Goal: Navigation & Orientation: Find specific page/section

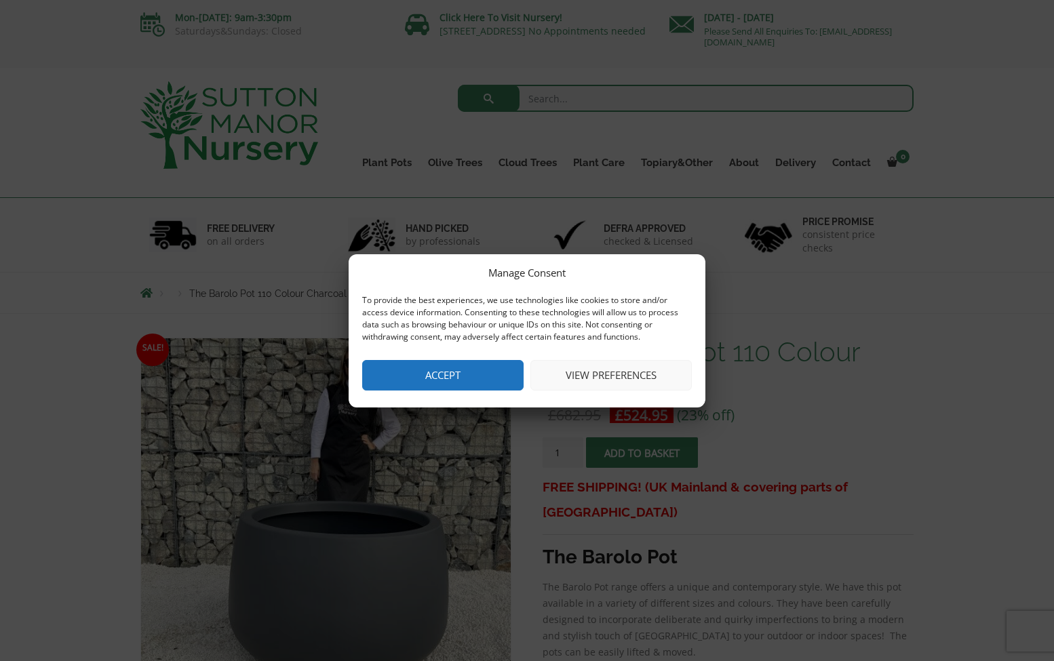
click at [441, 375] on button "Accept" at bounding box center [442, 375] width 161 height 31
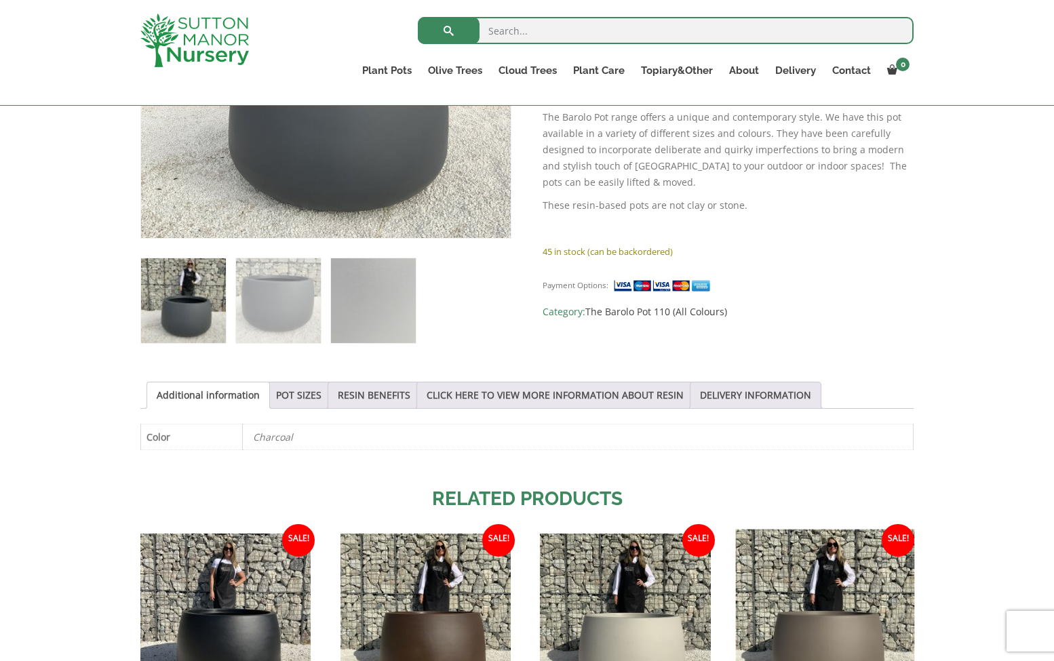
scroll to position [446, 0]
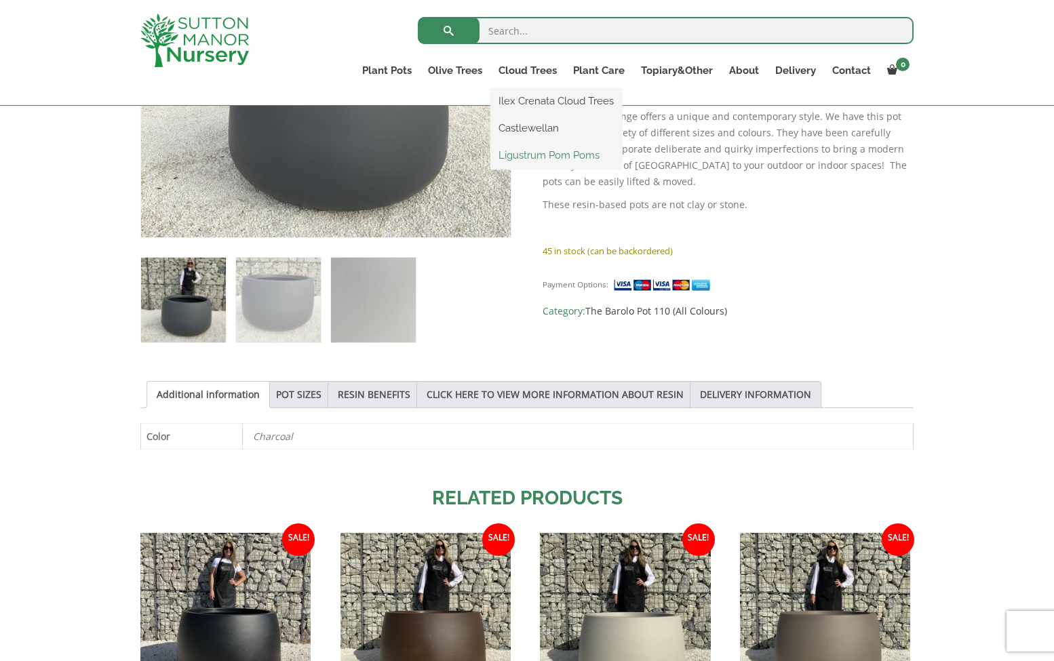
click at [532, 152] on link "Ligustrum Pom Poms" at bounding box center [556, 155] width 132 height 20
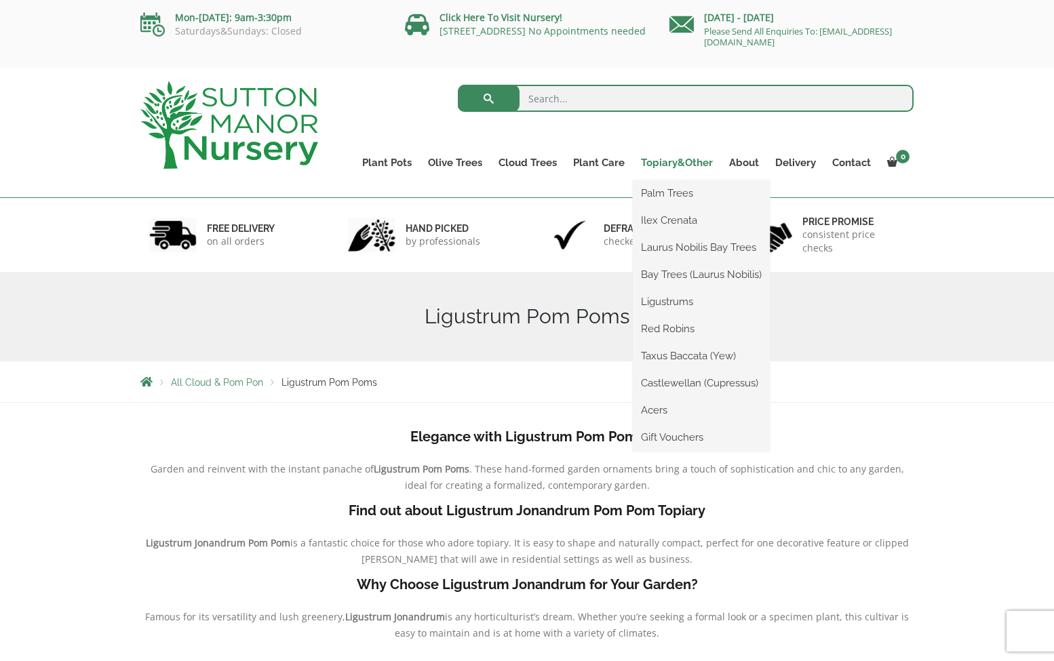
click at [676, 162] on link "Topiary&Other" at bounding box center [677, 162] width 88 height 19
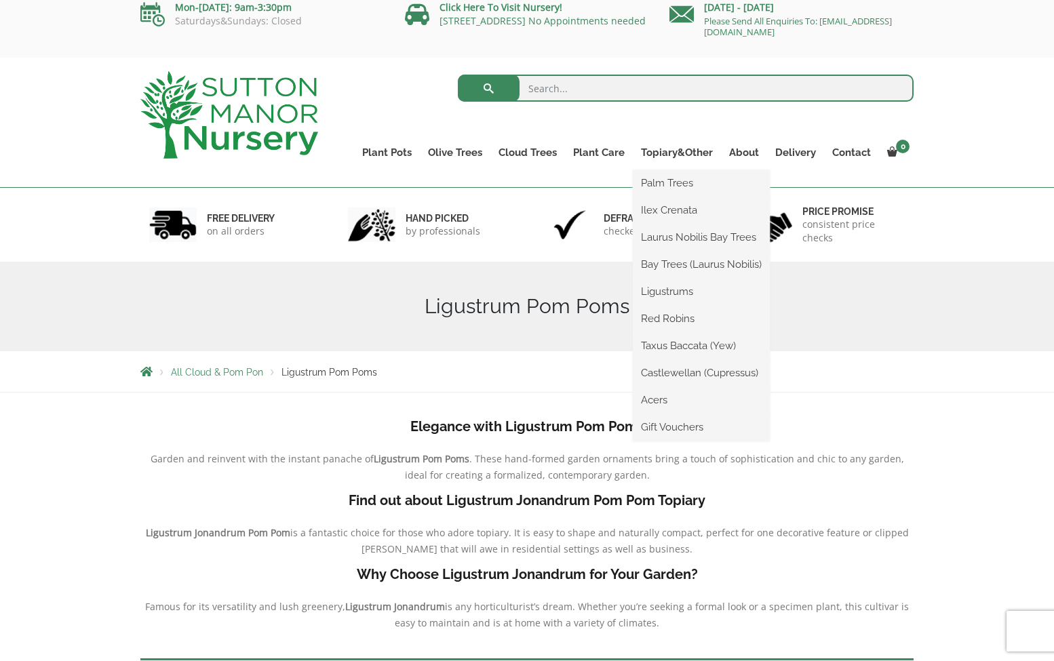
scroll to position [12, 0]
click at [698, 169] on ul "Palm Trees Ilex Crenata Laurus Nobilis Bay Trees Bay Trees (Laurus Nobilis) Lig…" at bounding box center [701, 304] width 137 height 271
click at [671, 206] on link "Ilex Crenata" at bounding box center [701, 209] width 137 height 20
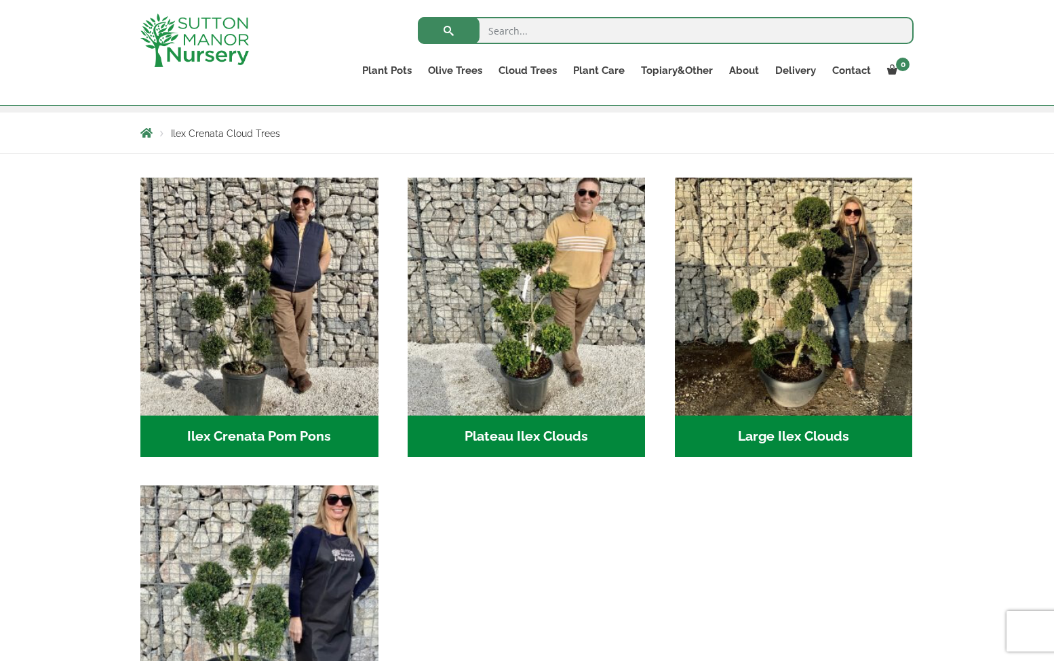
scroll to position [222, 0]
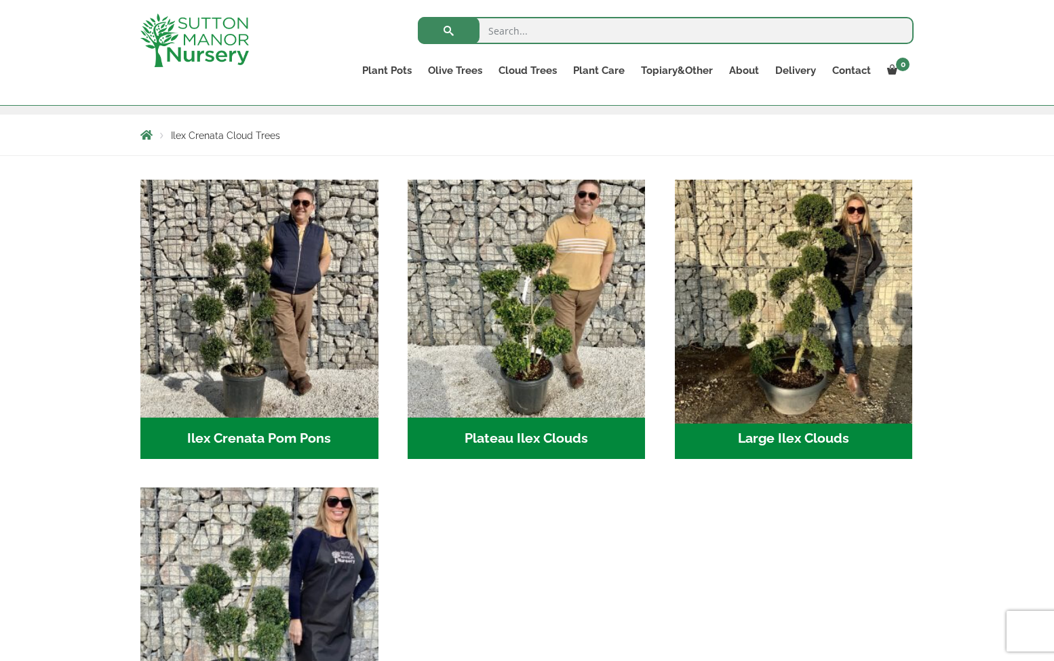
click at [797, 314] on img "Visit product category Large Ilex Clouds" at bounding box center [794, 299] width 250 height 250
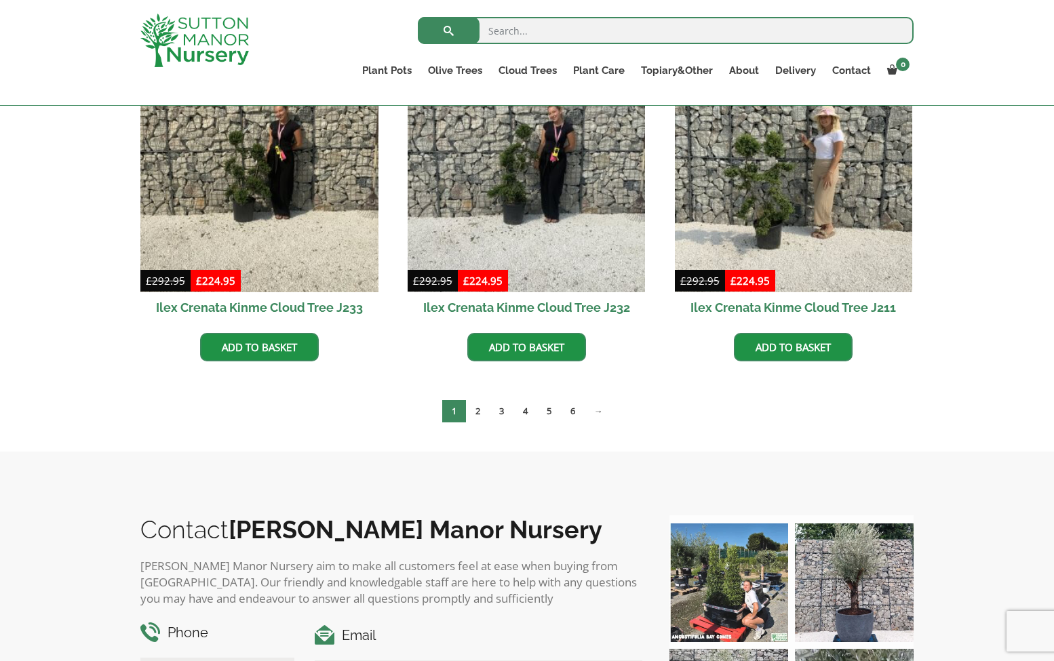
scroll to position [399, 0]
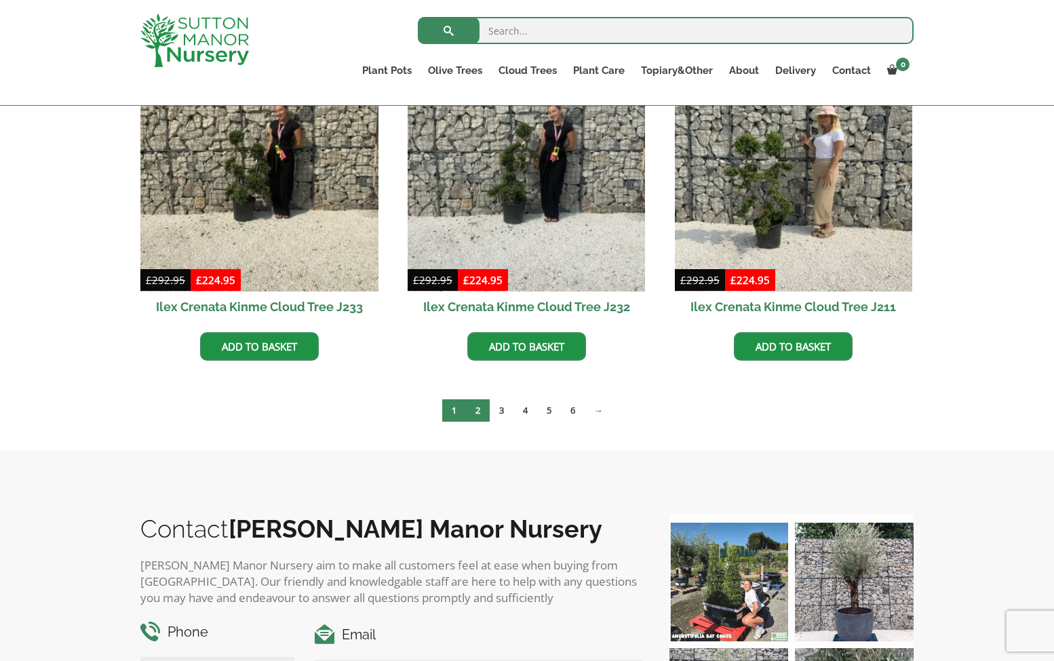
click at [473, 412] on link "2" at bounding box center [478, 410] width 24 height 22
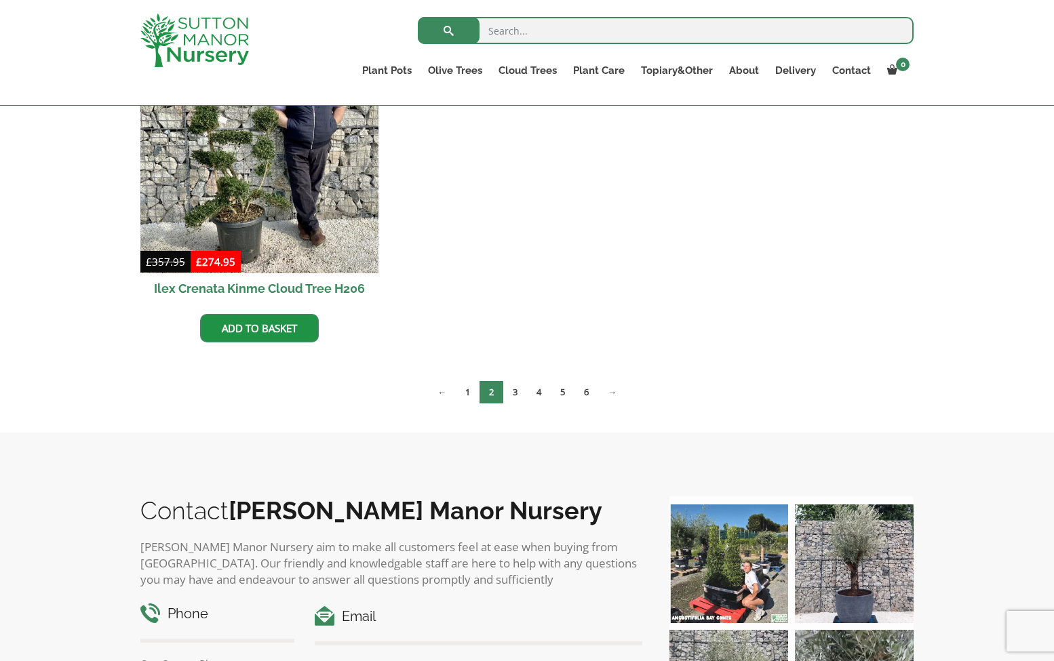
scroll to position [1092, 0]
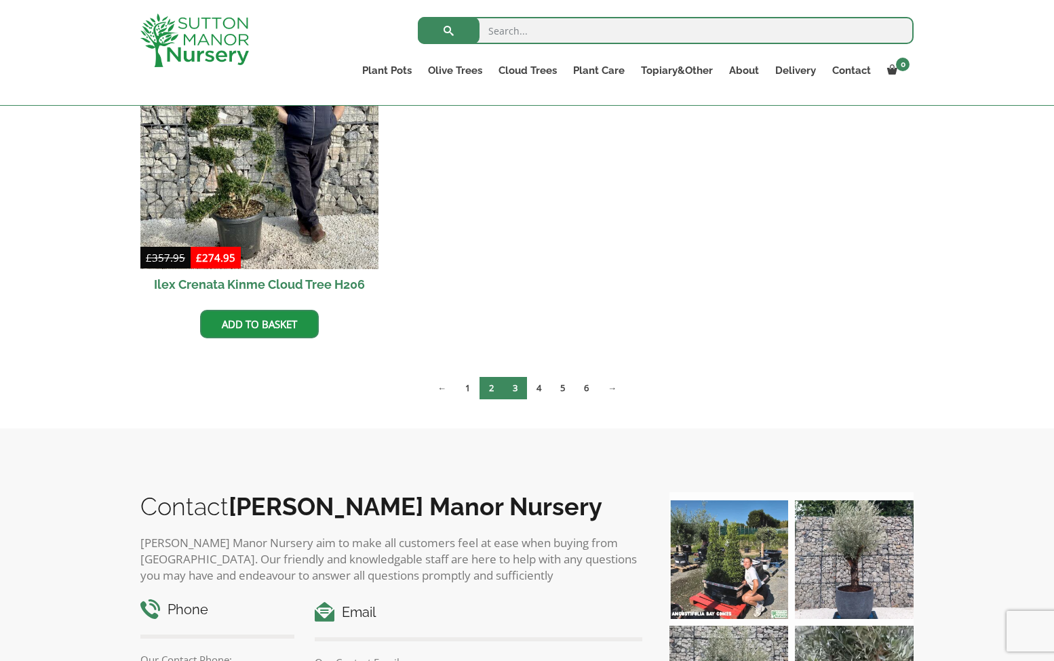
click at [519, 389] on link "3" at bounding box center [515, 388] width 24 height 22
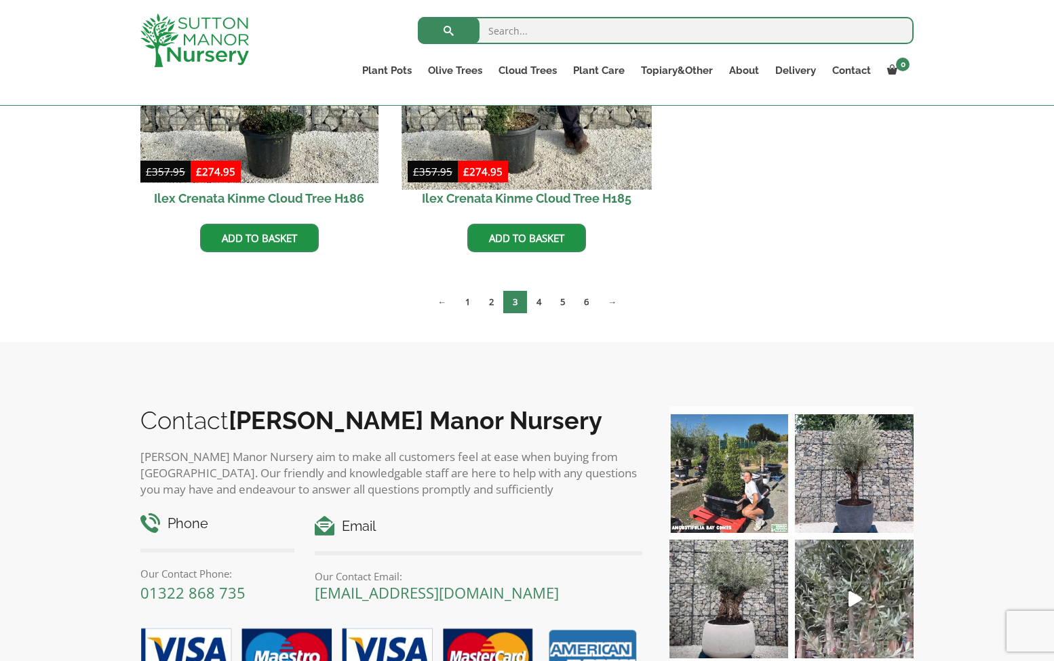
scroll to position [852, 0]
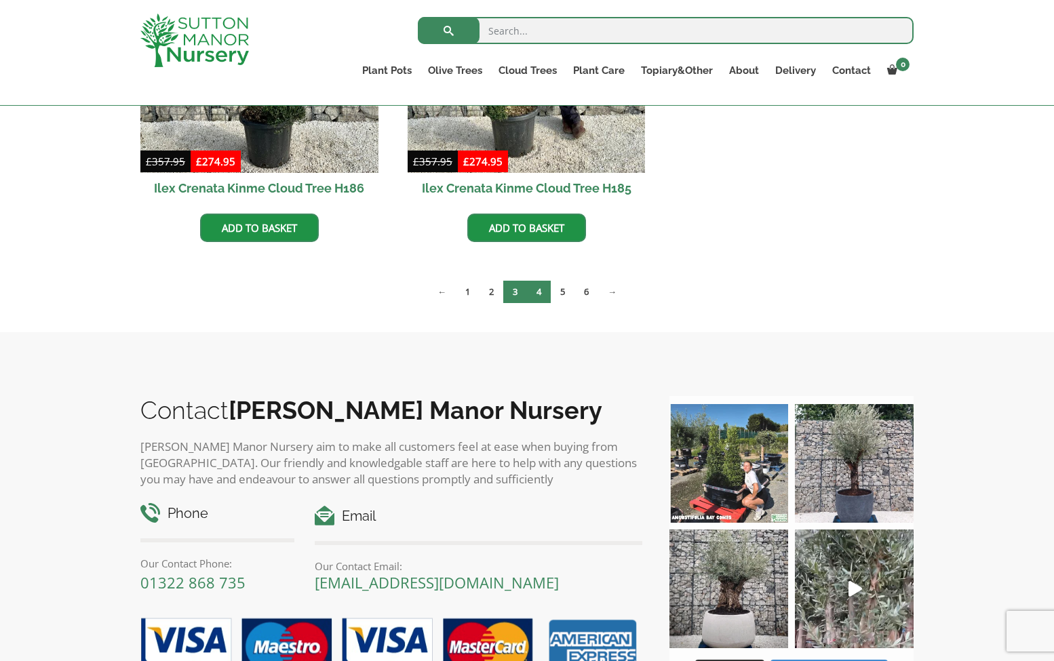
click at [538, 298] on link "4" at bounding box center [539, 292] width 24 height 22
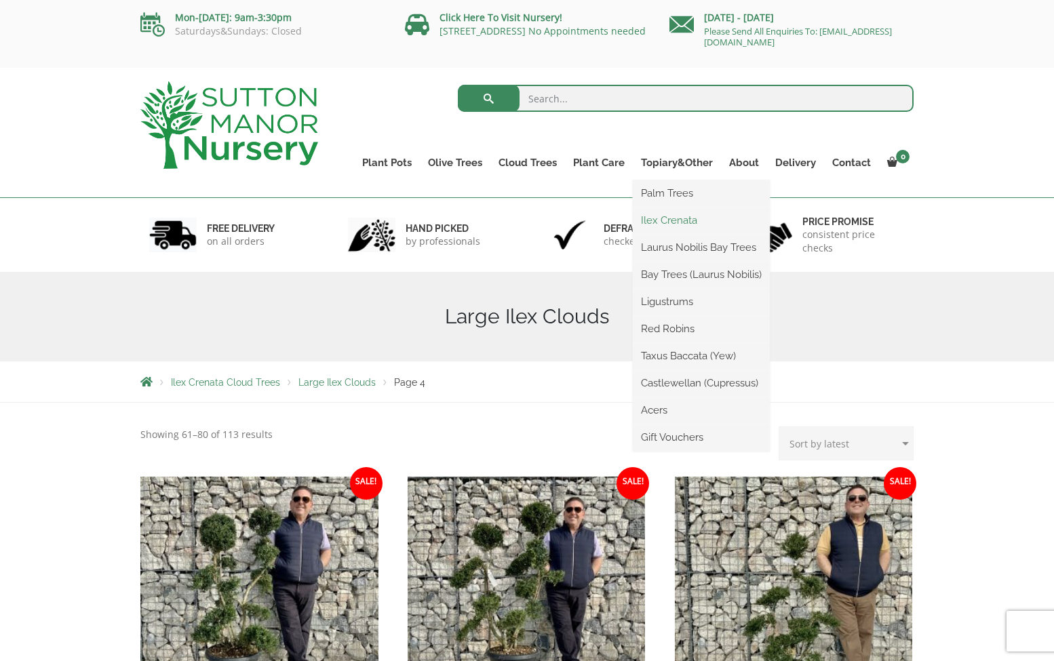
click at [658, 218] on link "Ilex Crenata" at bounding box center [701, 220] width 137 height 20
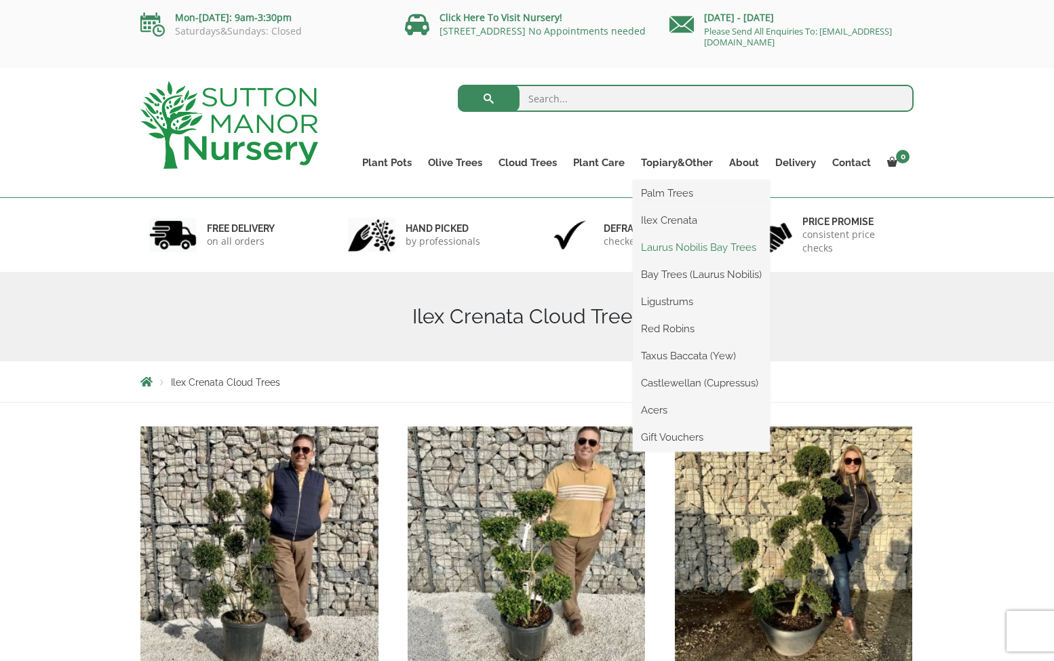
click at [688, 248] on link "Laurus Nobilis Bay Trees" at bounding box center [701, 247] width 137 height 20
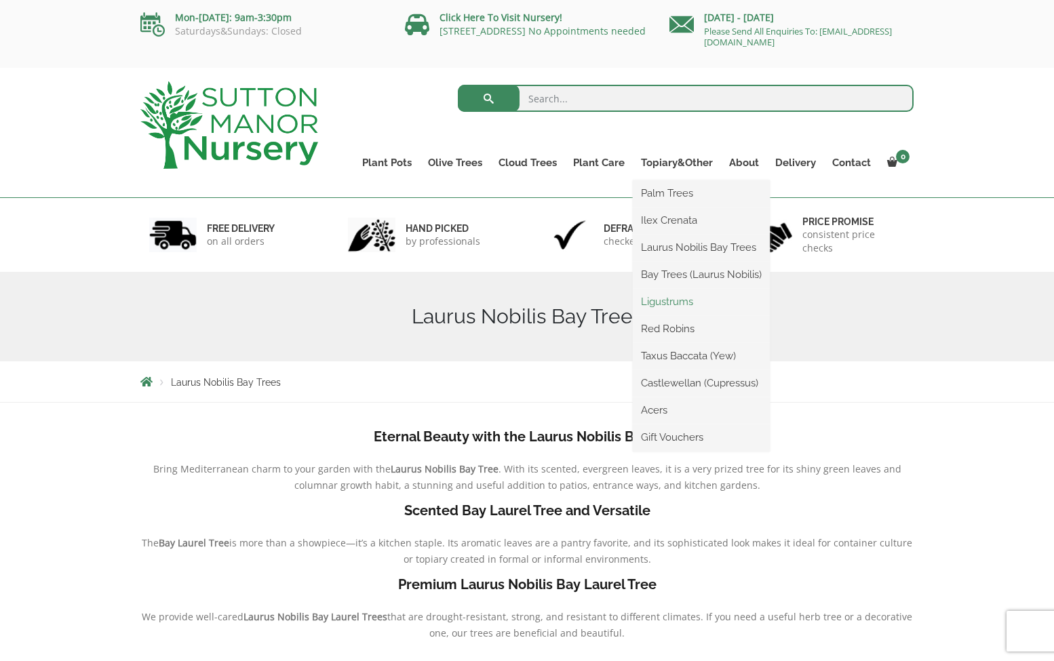
click at [672, 303] on link "Ligustrums" at bounding box center [701, 302] width 137 height 20
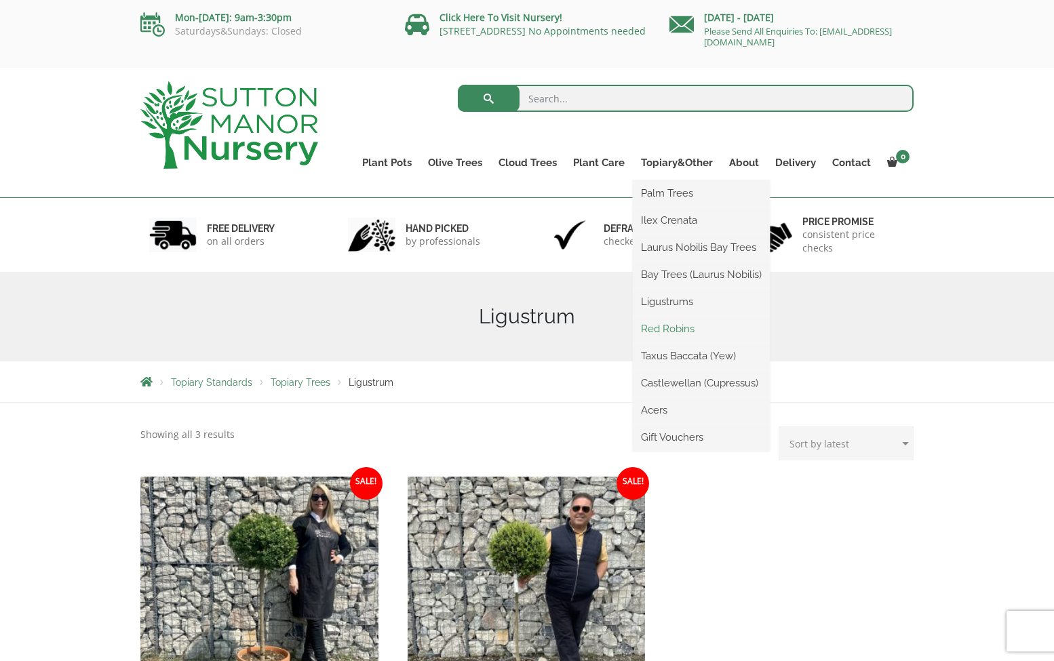
click at [665, 329] on link "Red Robins" at bounding box center [701, 329] width 137 height 20
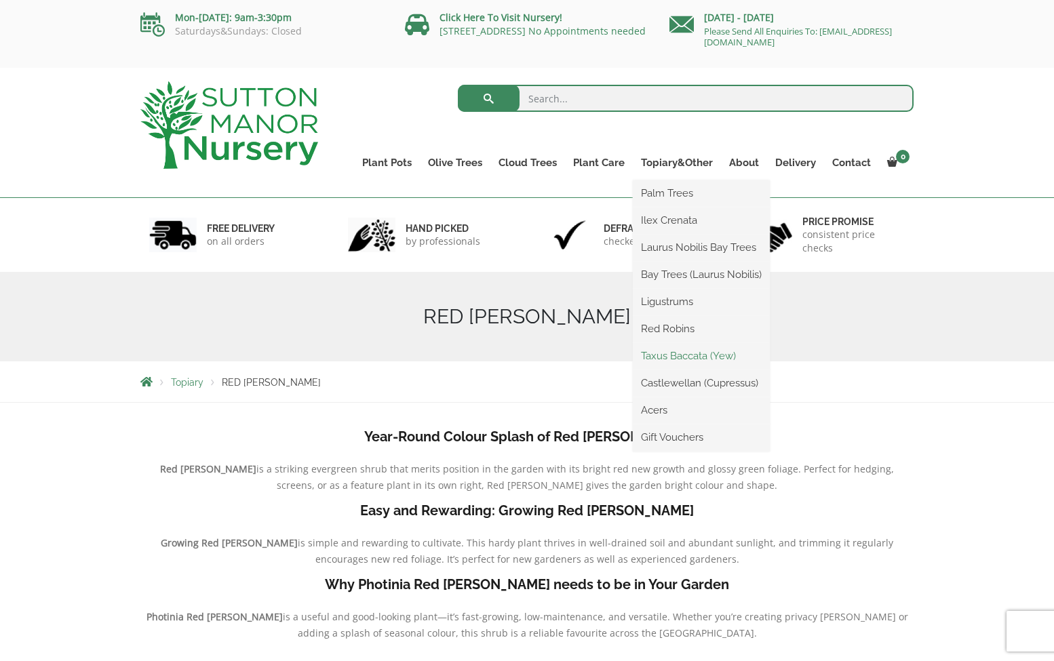
click at [683, 356] on link "Taxus Baccata (Yew)" at bounding box center [701, 356] width 137 height 20
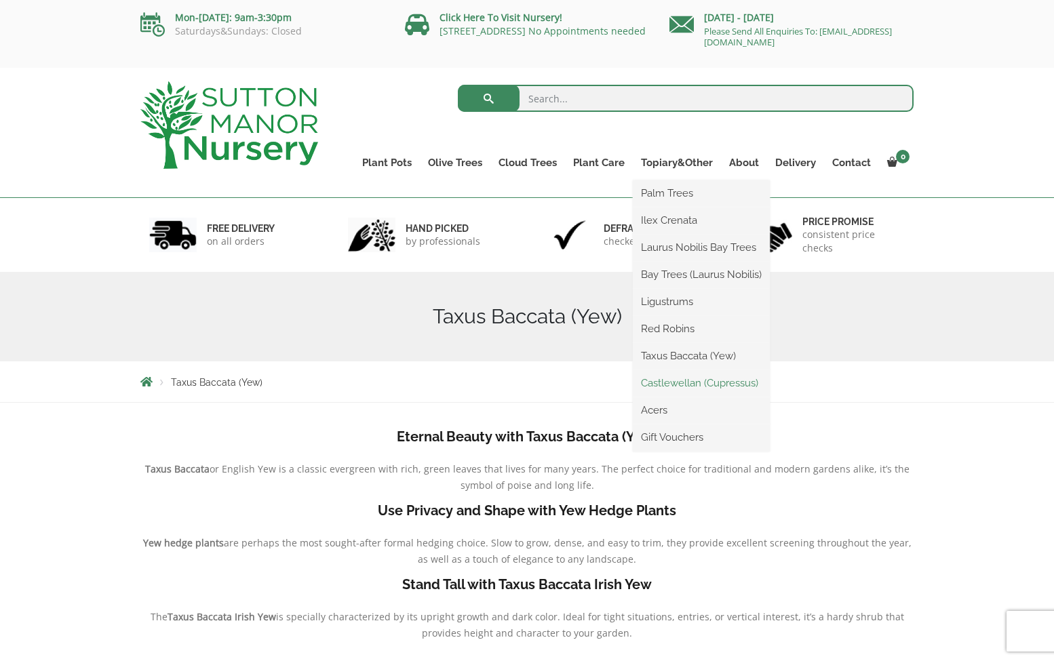
click at [684, 385] on link "Castlewellan (Cupressus)" at bounding box center [701, 383] width 137 height 20
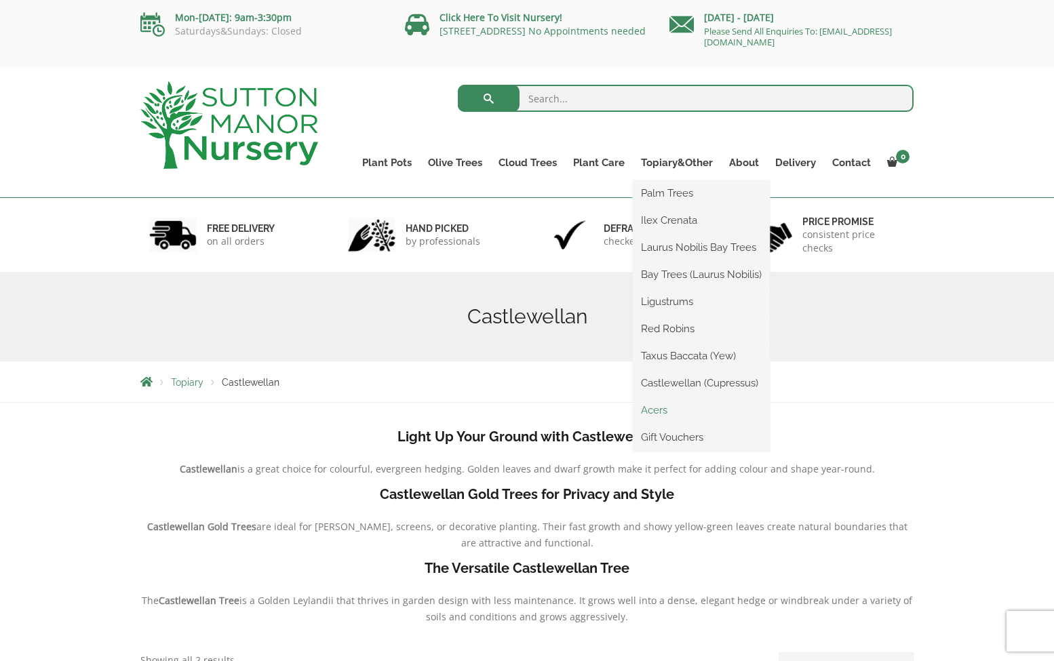
click at [658, 411] on link "Acers" at bounding box center [701, 410] width 137 height 20
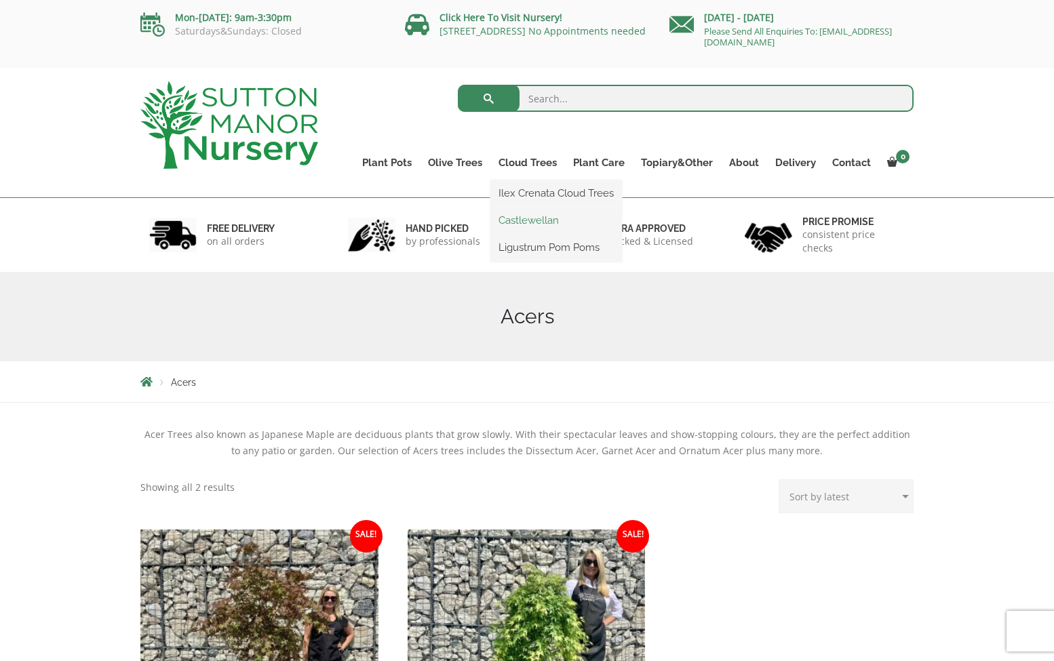
click at [525, 220] on link "Castlewellan" at bounding box center [556, 220] width 132 height 20
